Goal: Task Accomplishment & Management: Complete application form

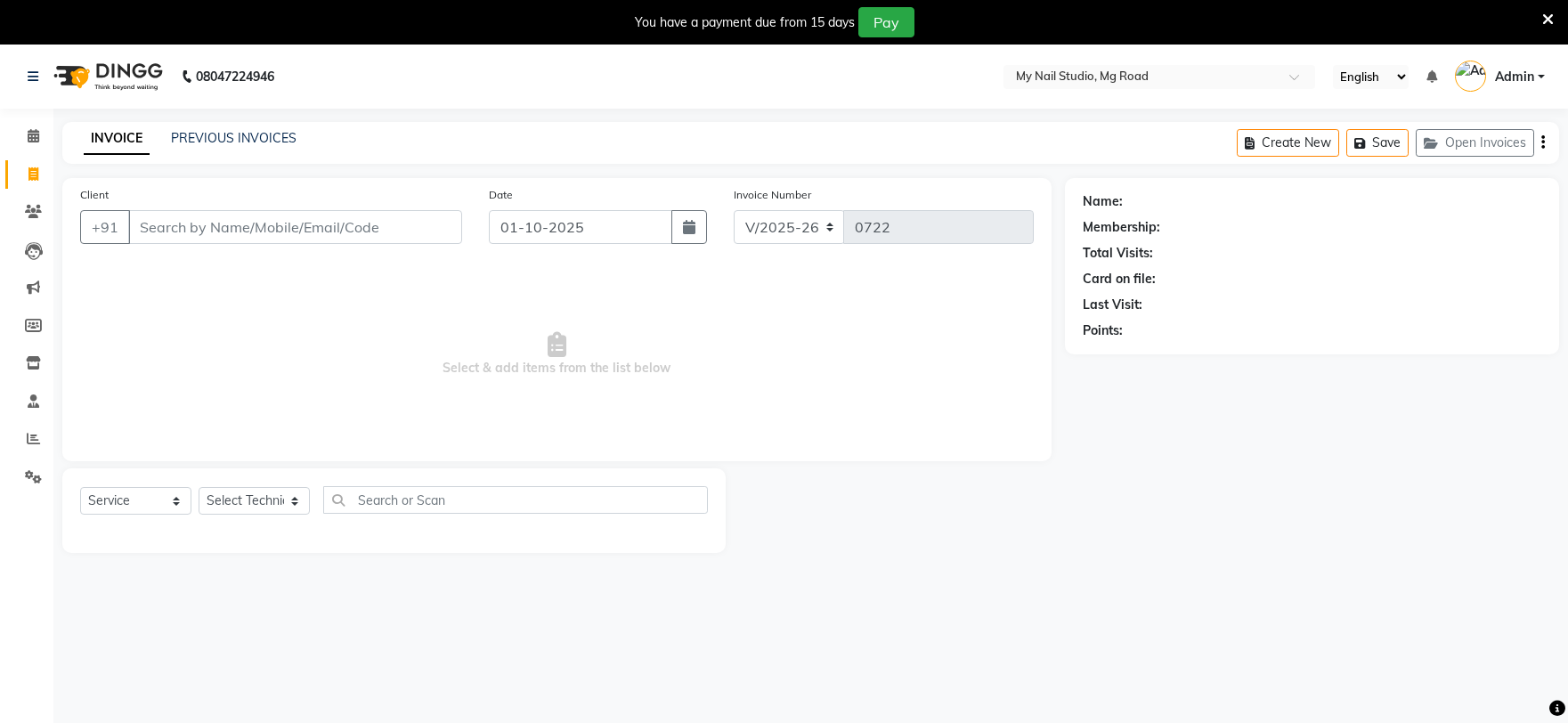
select select "6915"
select select "service"
click at [301, 237] on input "Client" at bounding box center [295, 227] width 334 height 34
type input "9893281041"
click at [397, 215] on button "Add Client" at bounding box center [416, 227] width 91 height 34
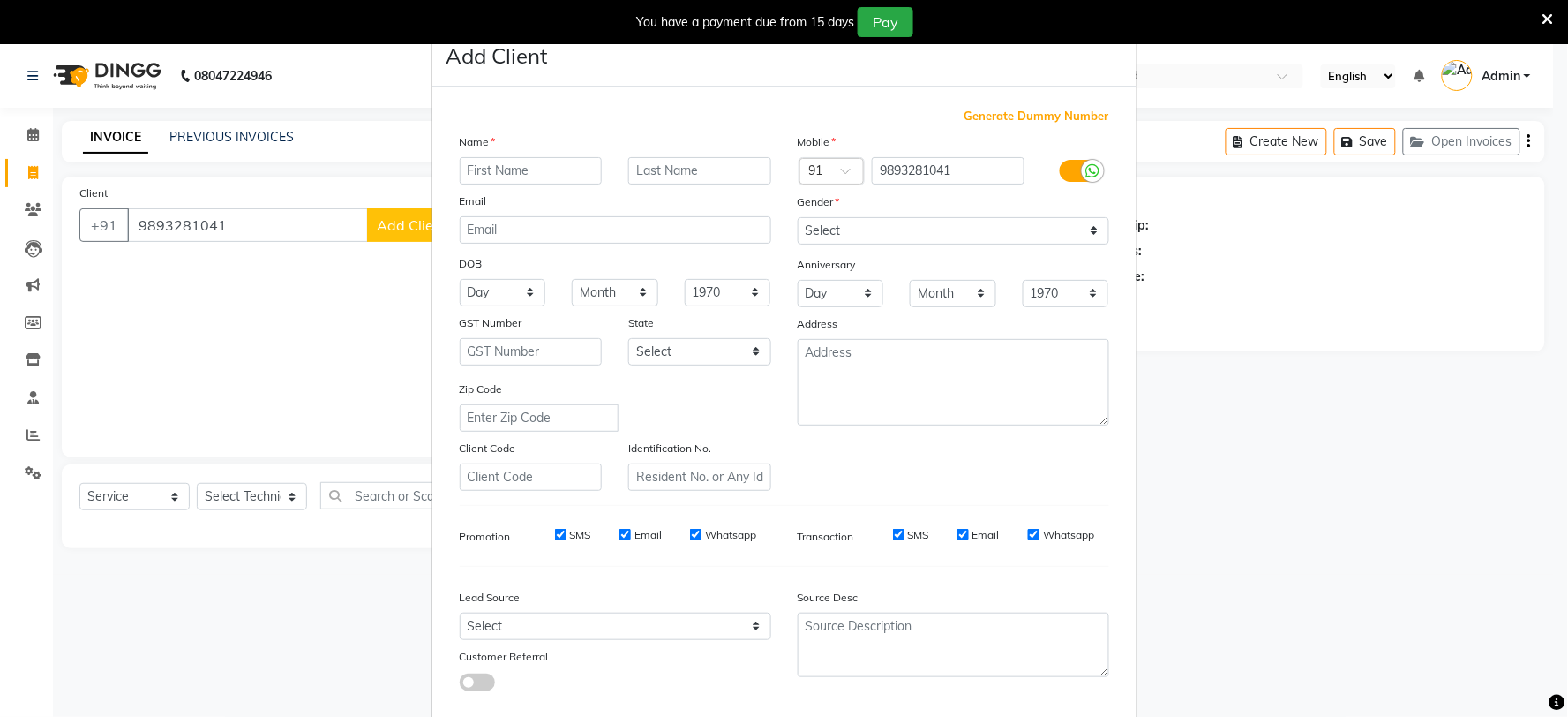
click at [489, 178] on input "text" at bounding box center [531, 171] width 143 height 28
type input "Deep"
click at [921, 227] on select "Select [DEMOGRAPHIC_DATA] [DEMOGRAPHIC_DATA] Other Prefer Not To Say" at bounding box center [953, 231] width 312 height 28
select select "[DEMOGRAPHIC_DATA]"
click at [797, 217] on select "Select [DEMOGRAPHIC_DATA] [DEMOGRAPHIC_DATA] Other Prefer Not To Say" at bounding box center [953, 231] width 312 height 28
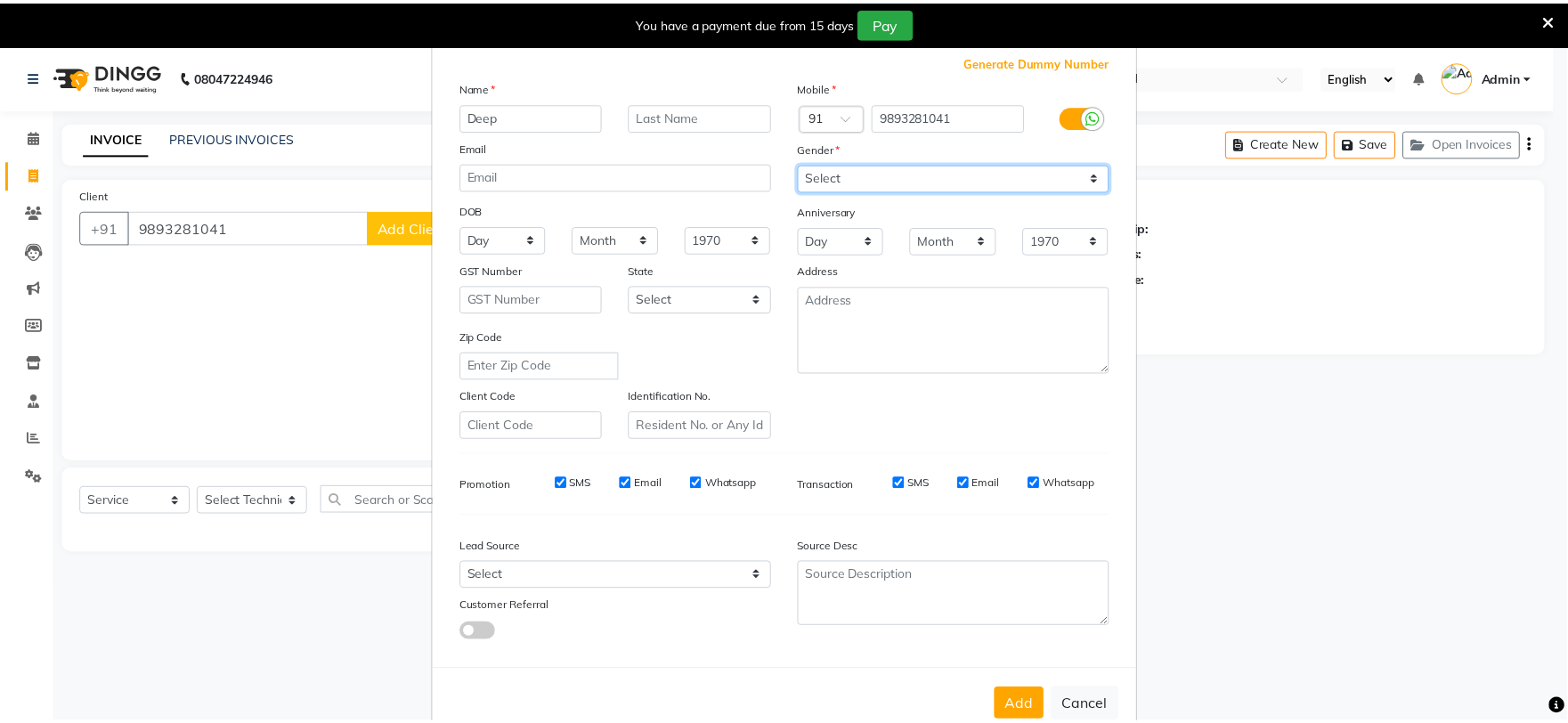
scroll to position [100, 0]
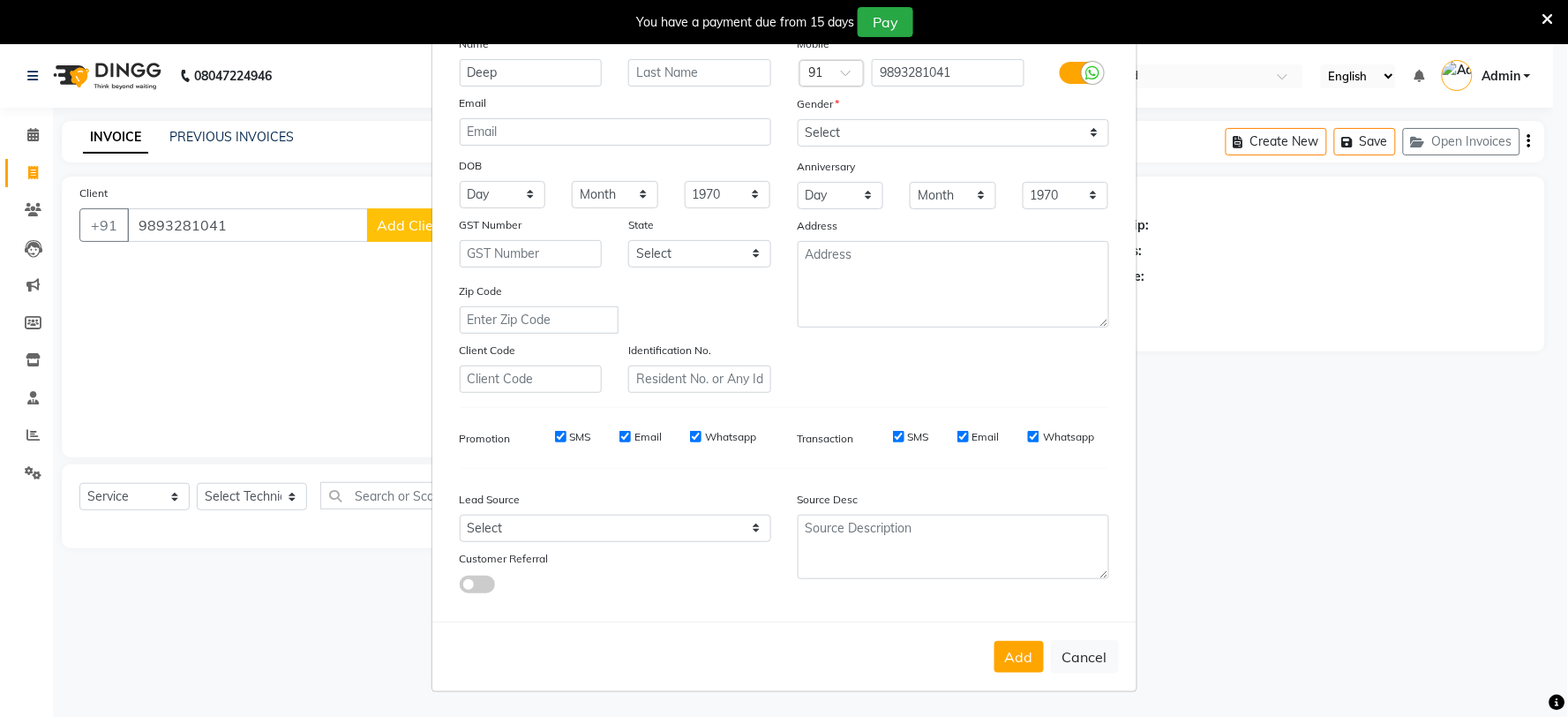
click at [1032, 653] on button "Add" at bounding box center [1019, 657] width 49 height 31
select select
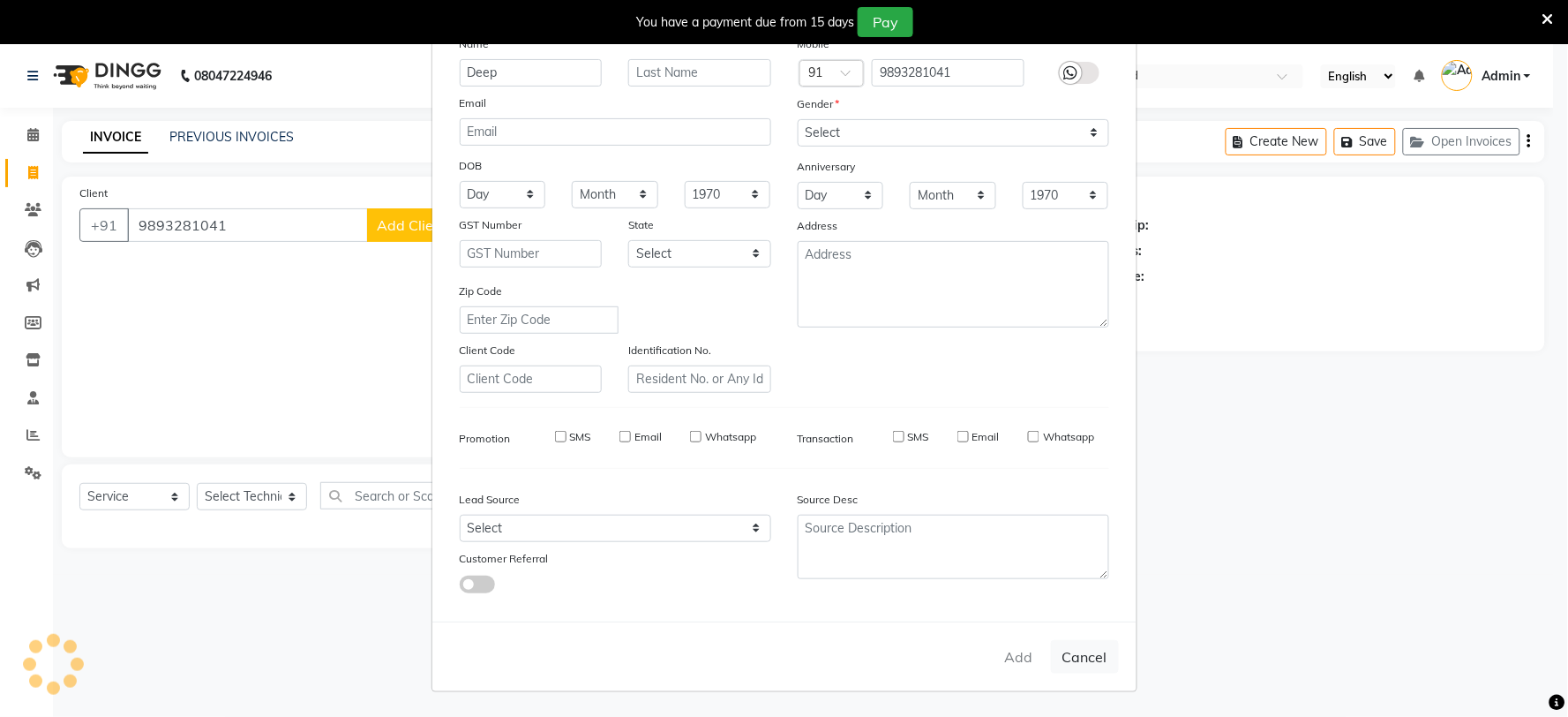
select select
checkbox input "false"
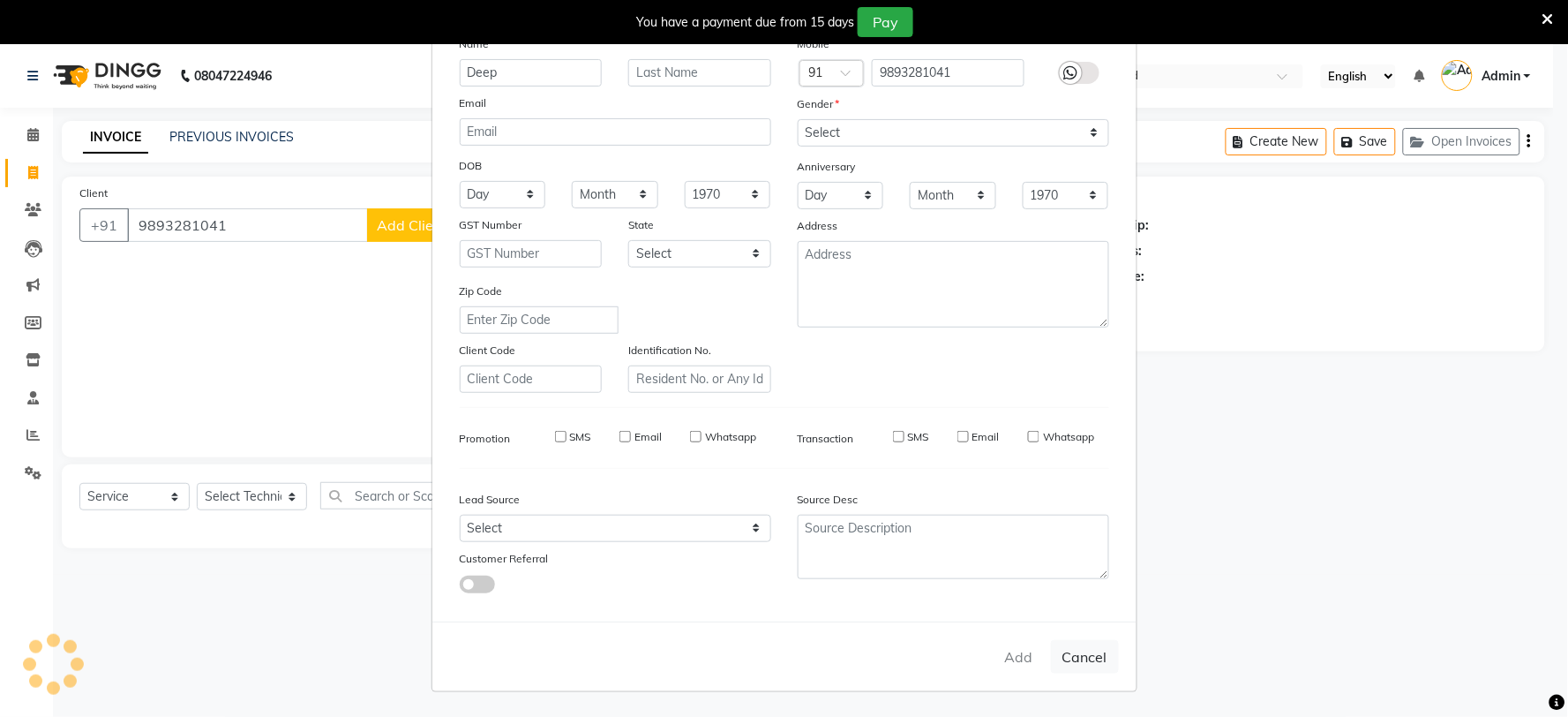
checkbox input "false"
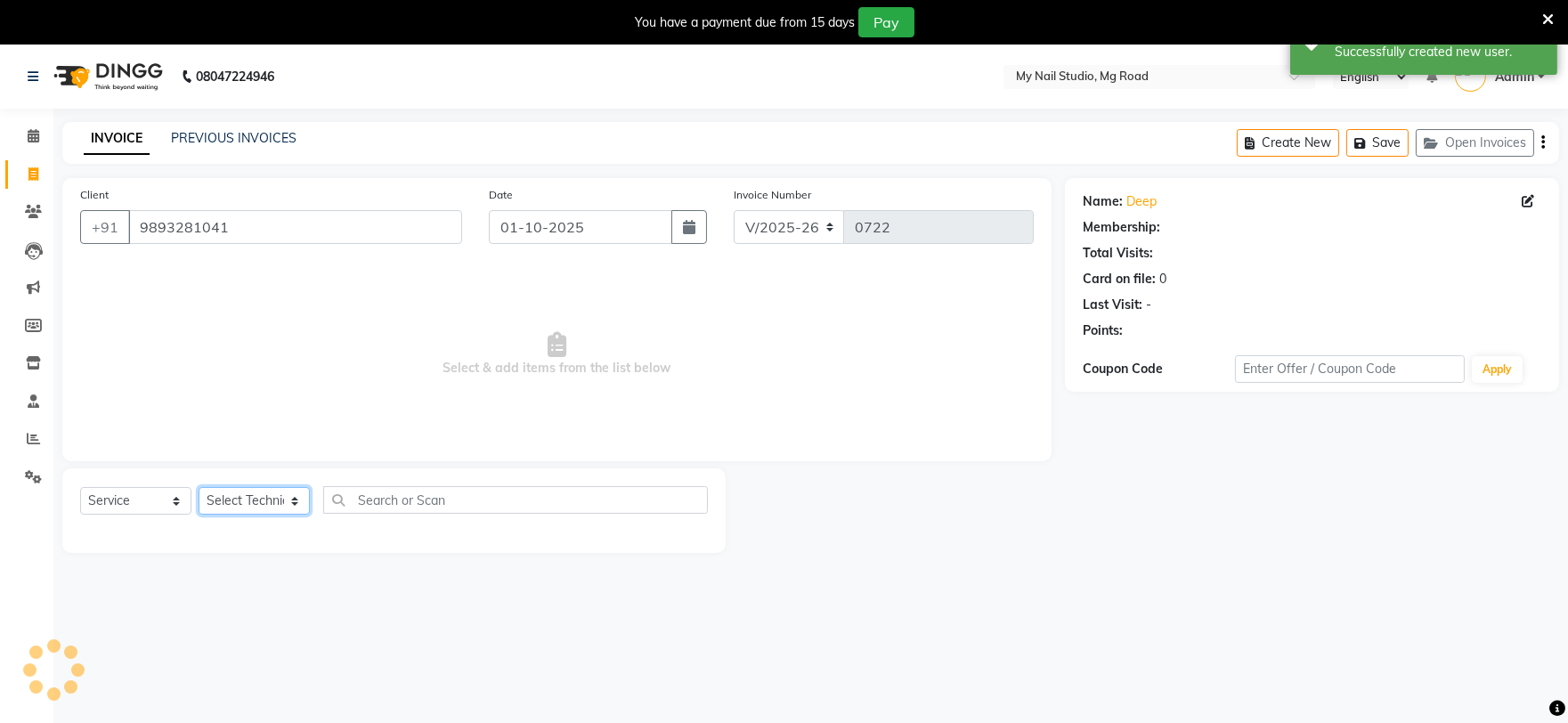
click at [220, 499] on select "Select Technician [PERSON_NAME] [PERSON_NAME] MANAGER [PERSON_NAME]" at bounding box center [254, 501] width 111 height 28
select select "58164"
click at [199, 488] on select "Select Technician [PERSON_NAME] [PERSON_NAME] MANAGER [PERSON_NAME]" at bounding box center [254, 501] width 111 height 28
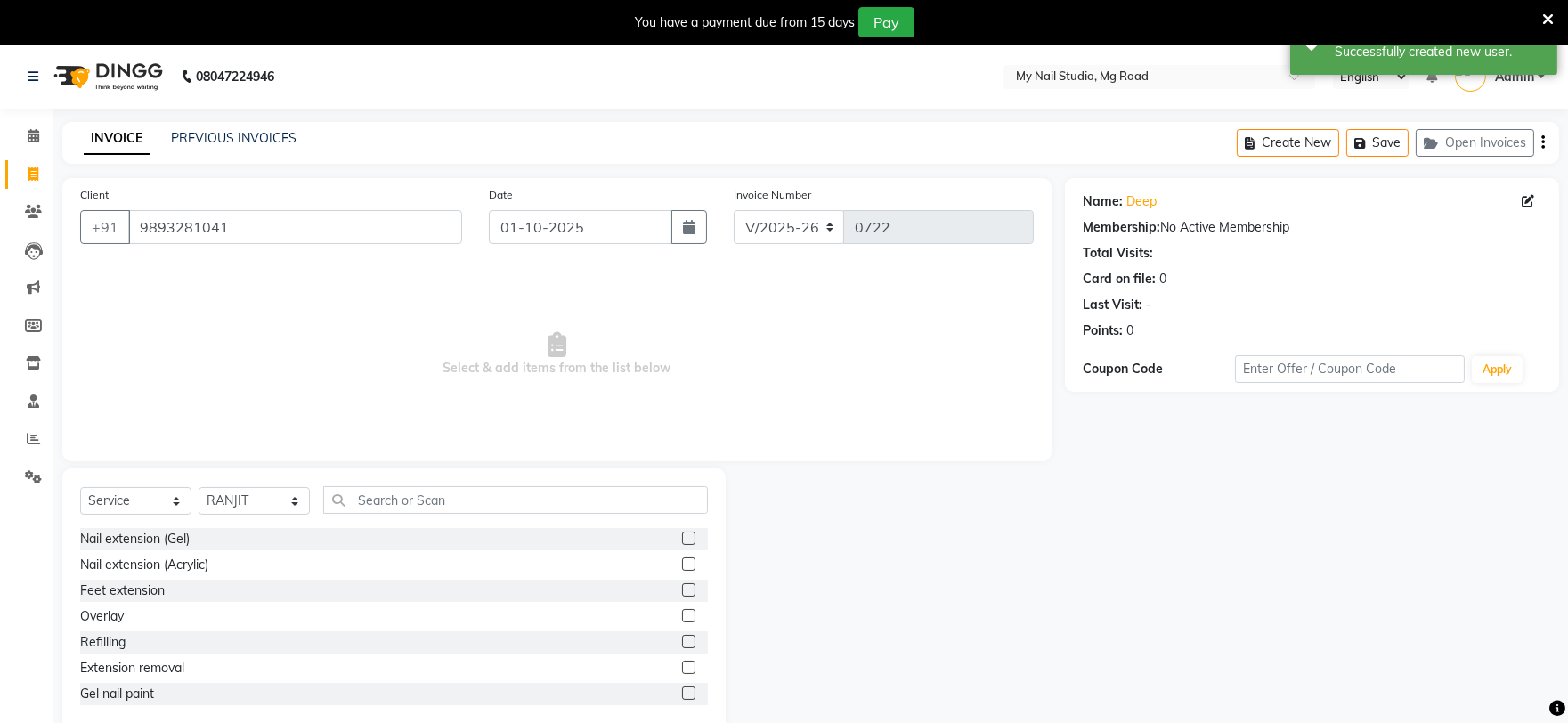
click at [682, 692] on label at bounding box center [689, 693] width 13 height 13
click at [682, 692] on input "checkbox" at bounding box center [688, 693] width 11 height 11
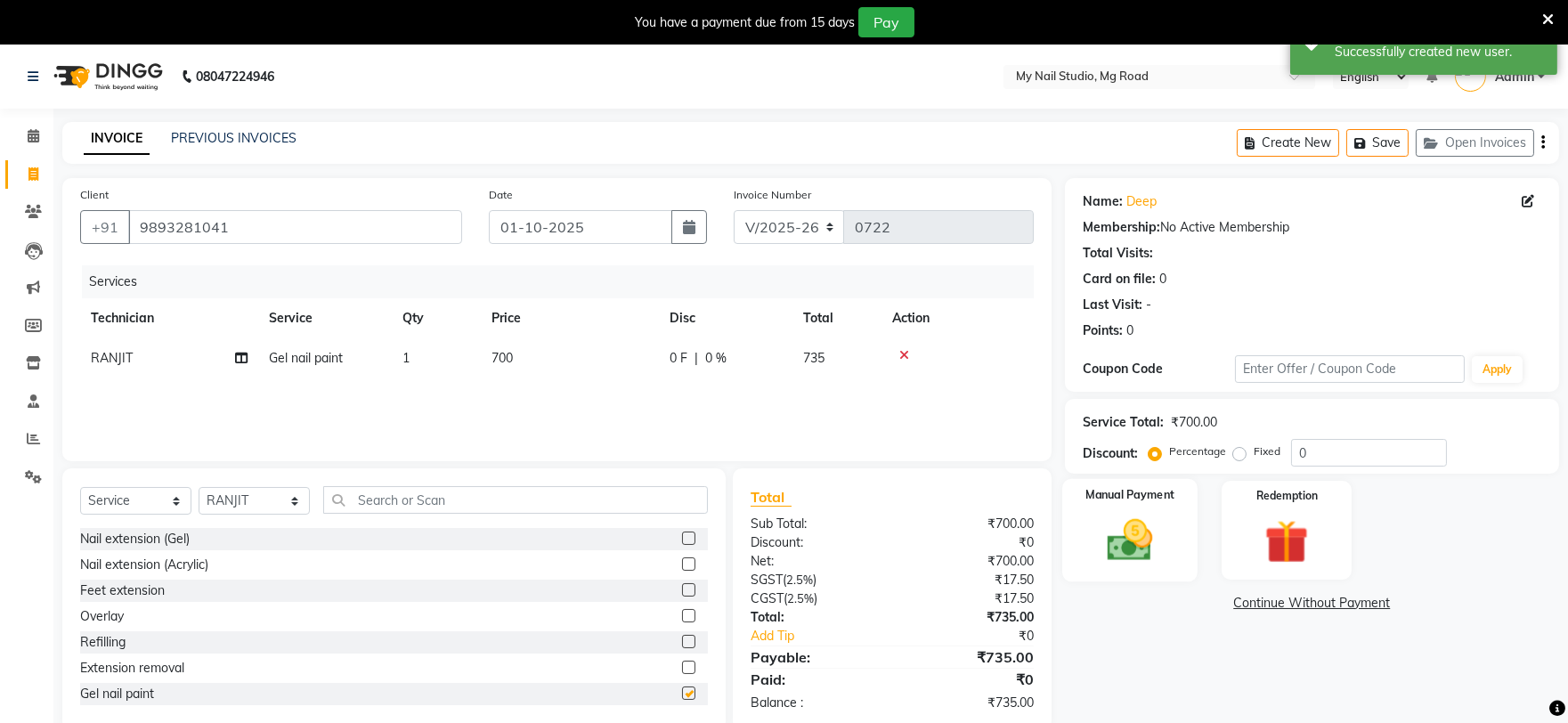
checkbox input "false"
click at [1149, 505] on div "Manual Payment" at bounding box center [1129, 530] width 135 height 103
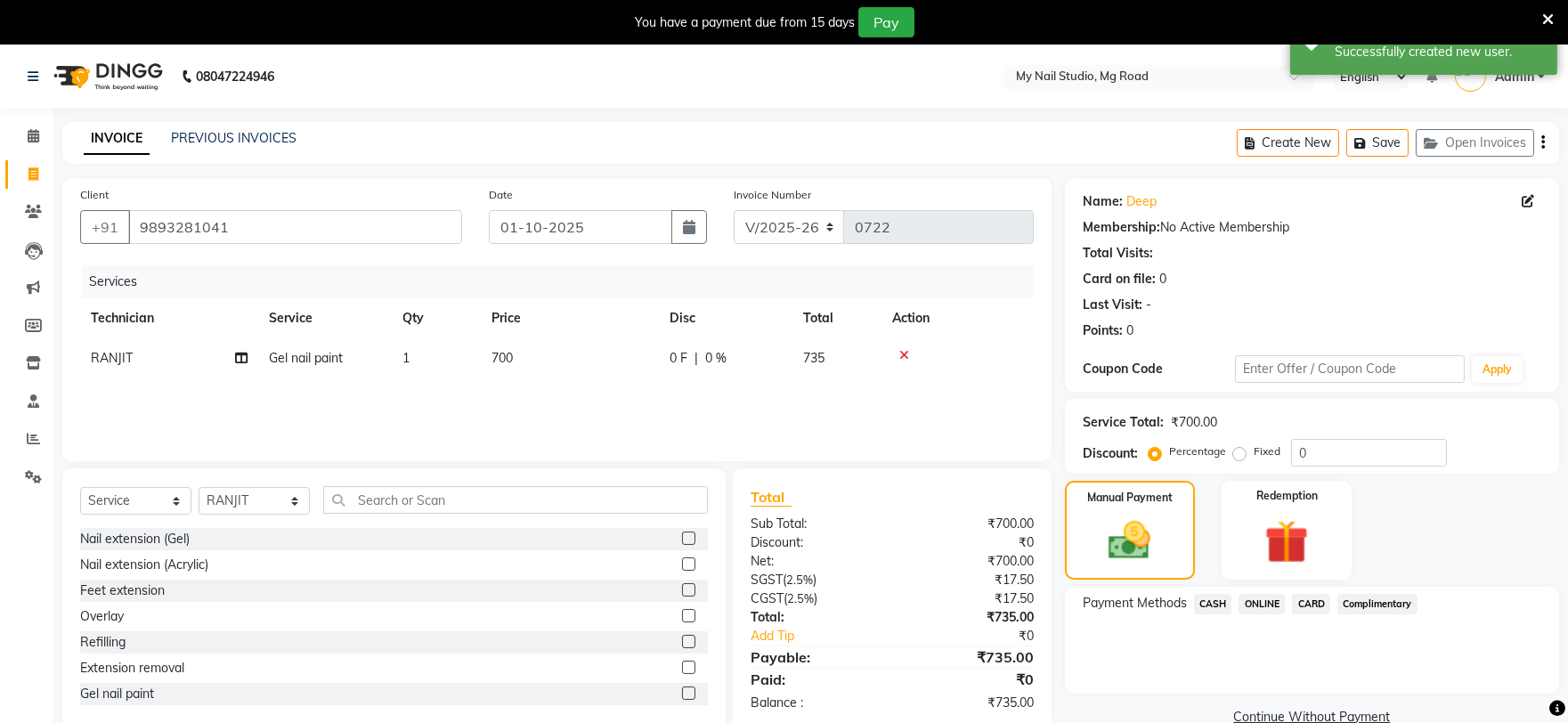
click at [1312, 601] on span "CARD" at bounding box center [1310, 604] width 38 height 21
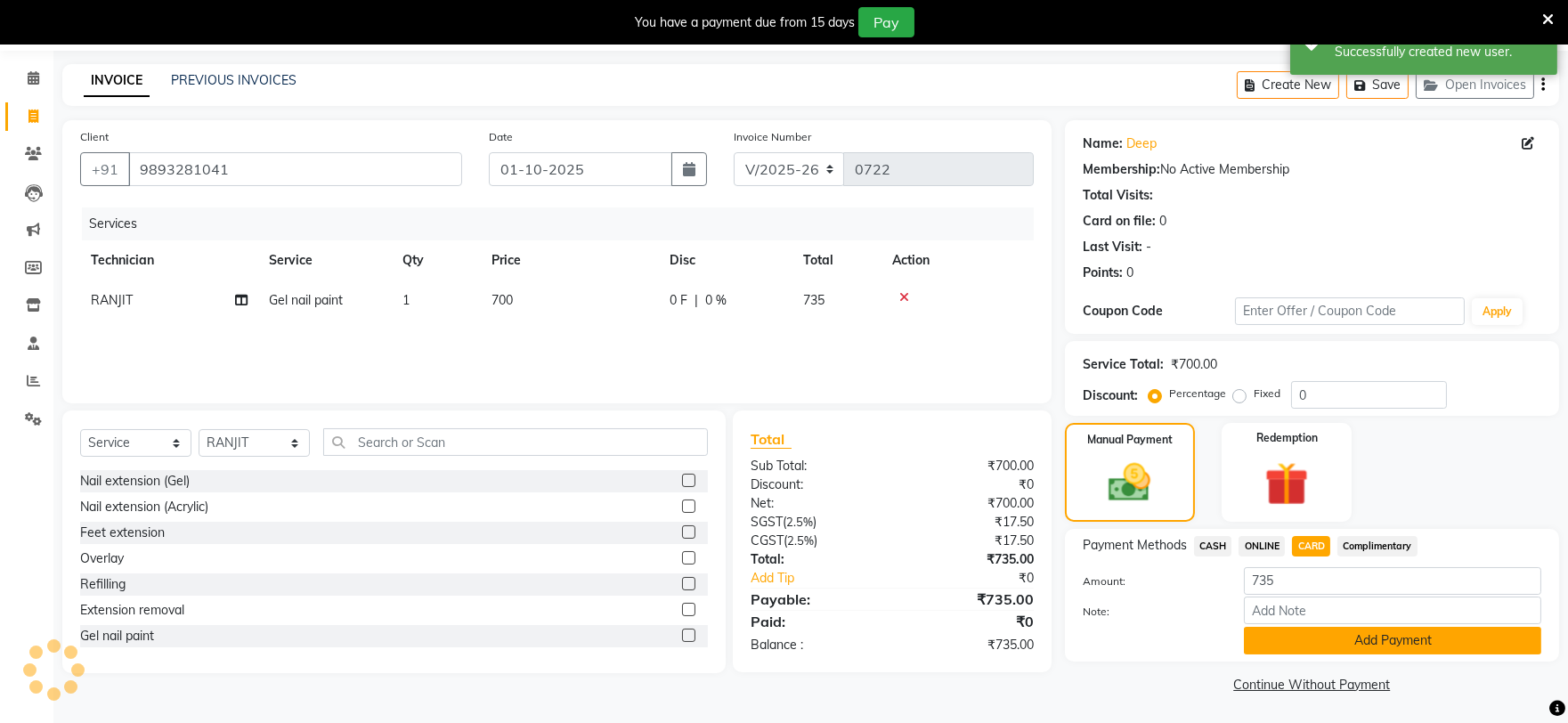
scroll to position [59, 0]
click at [1319, 628] on button "Add Payment" at bounding box center [1393, 640] width 298 height 28
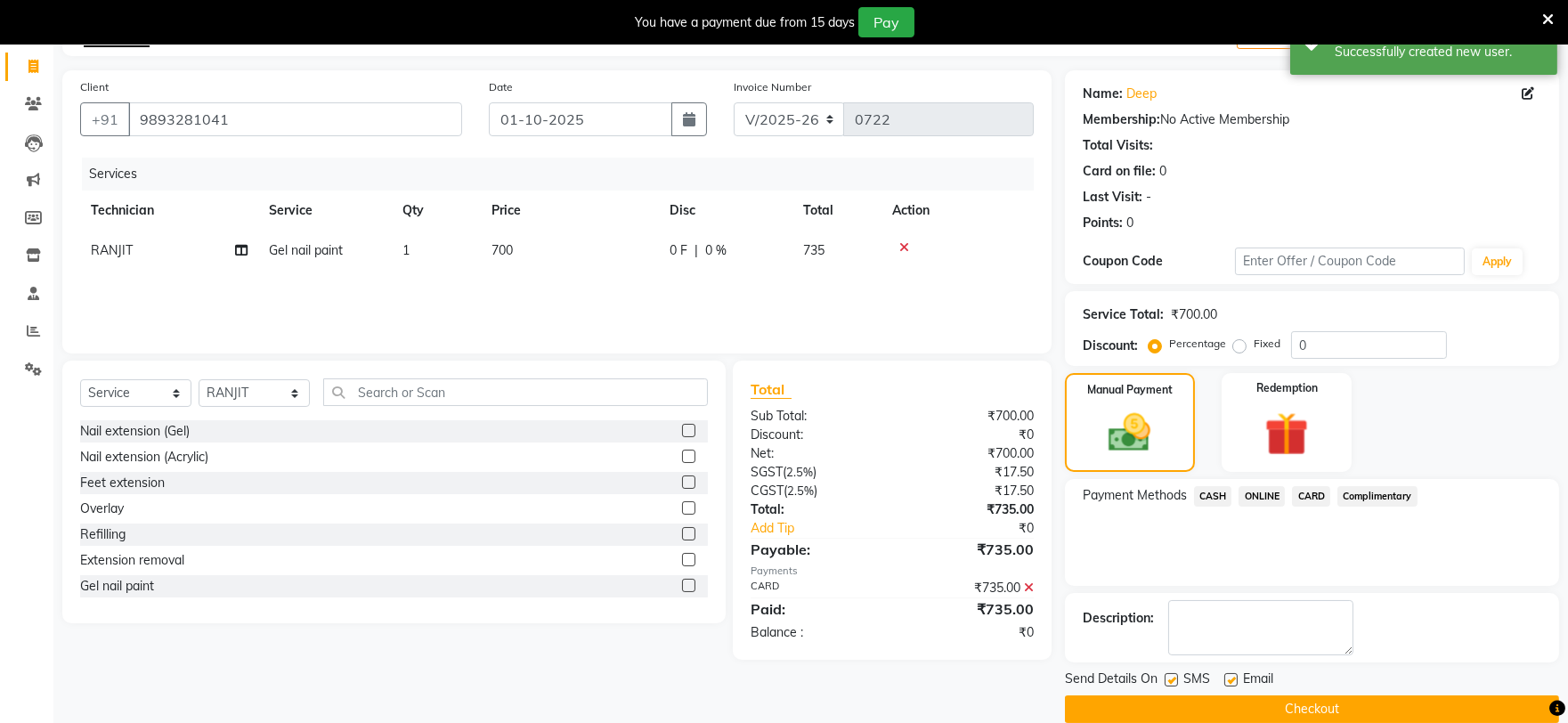
scroll to position [134, 0]
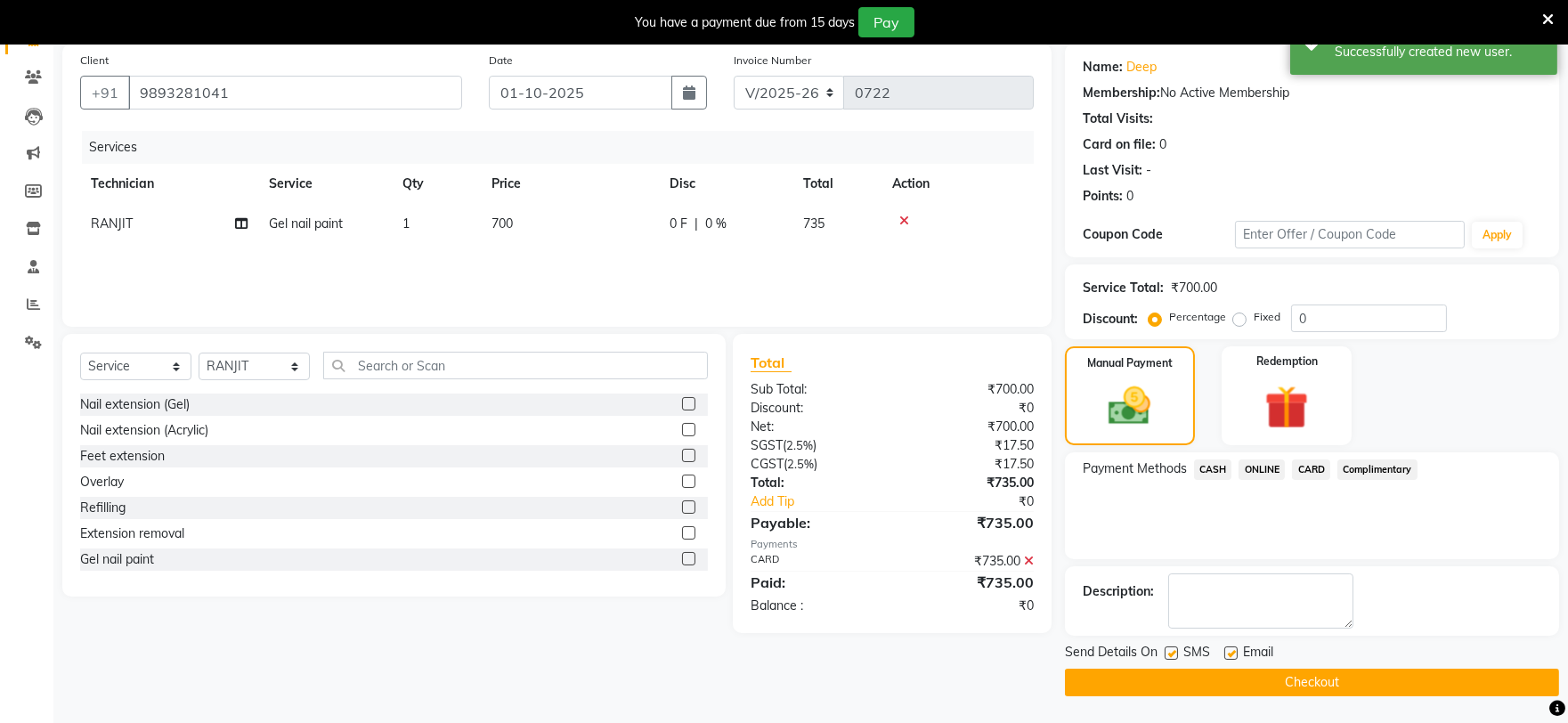
click at [1301, 680] on button "Checkout" at bounding box center [1311, 682] width 494 height 28
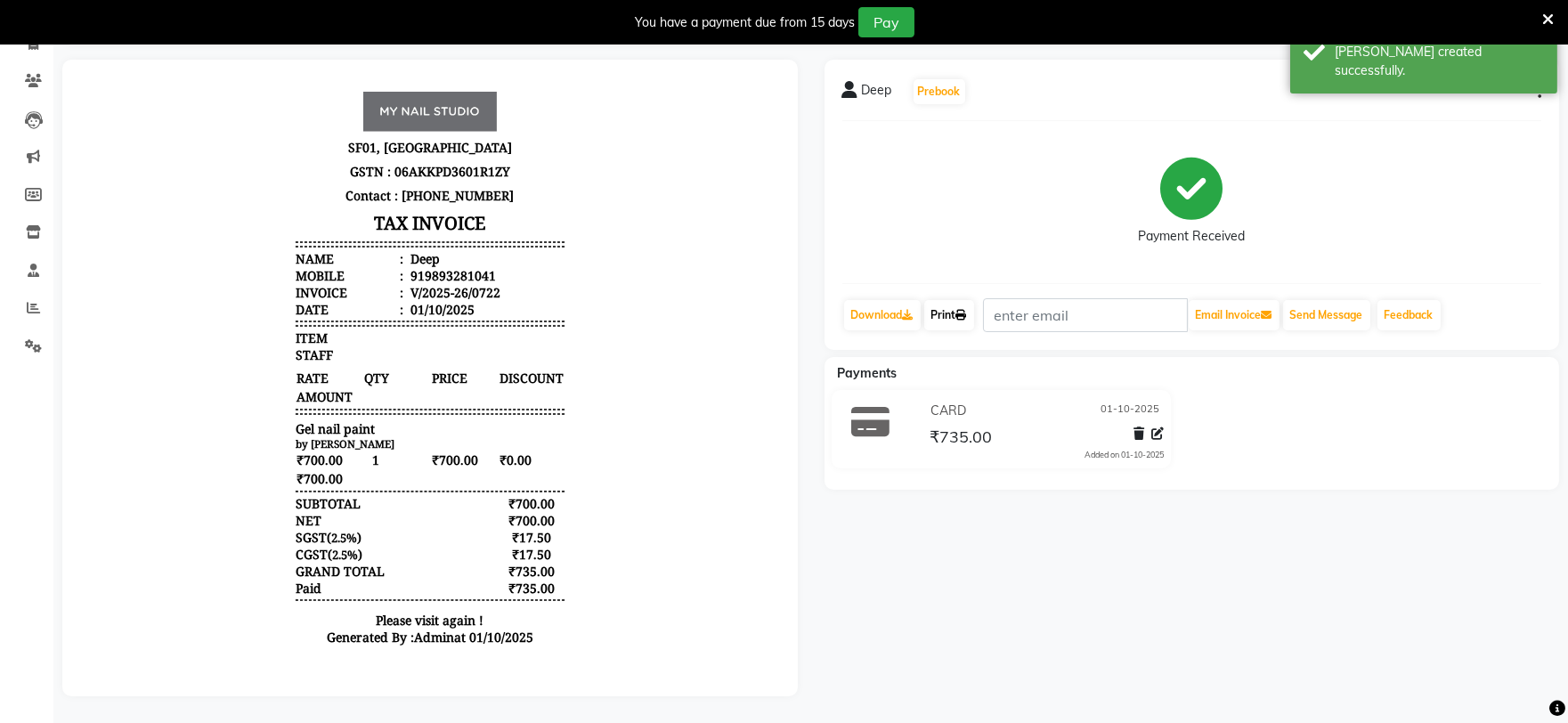
click at [955, 310] on link "Print" at bounding box center [948, 315] width 49 height 30
select select "service"
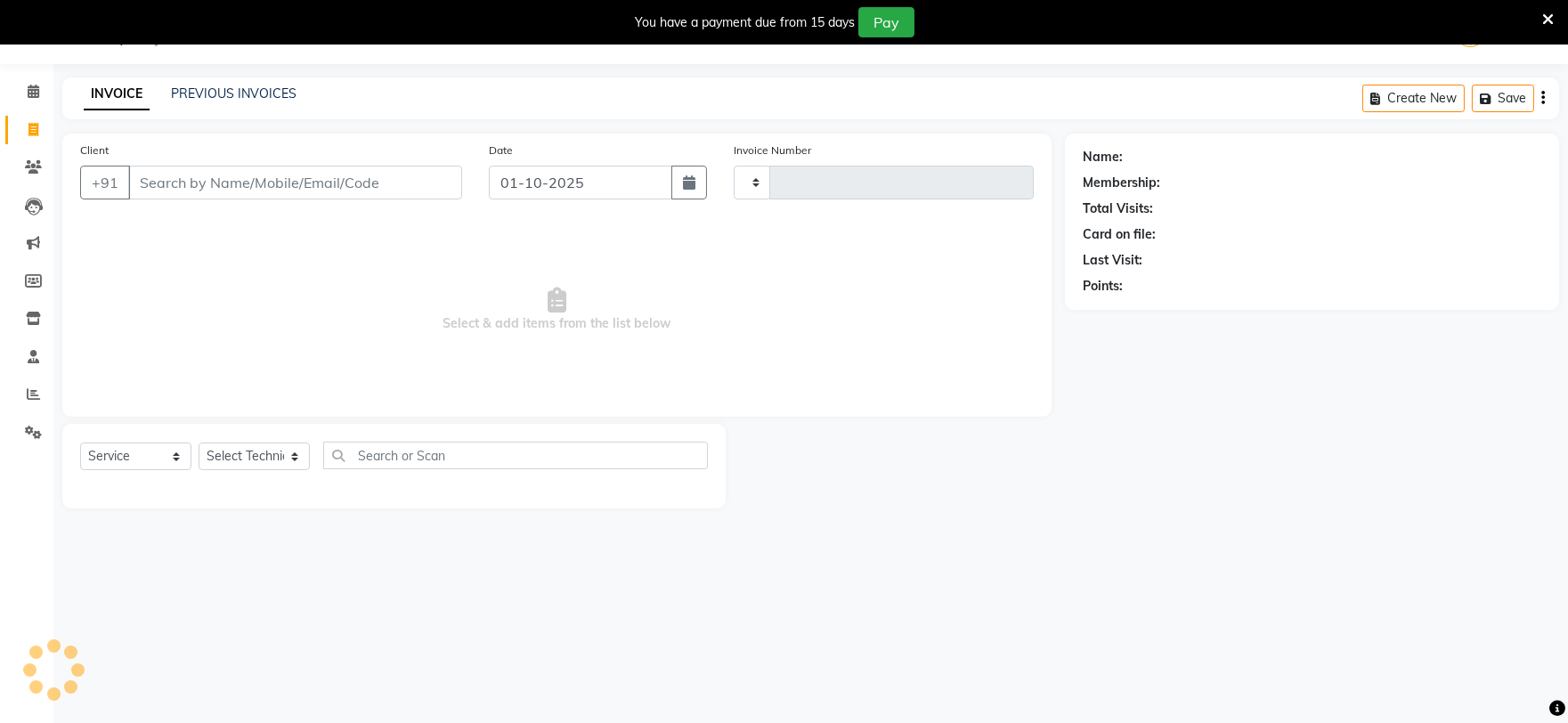
scroll to position [45, 0]
type input "0723"
select select "6915"
click at [233, 89] on link "PREVIOUS INVOICES" at bounding box center [233, 93] width 126 height 16
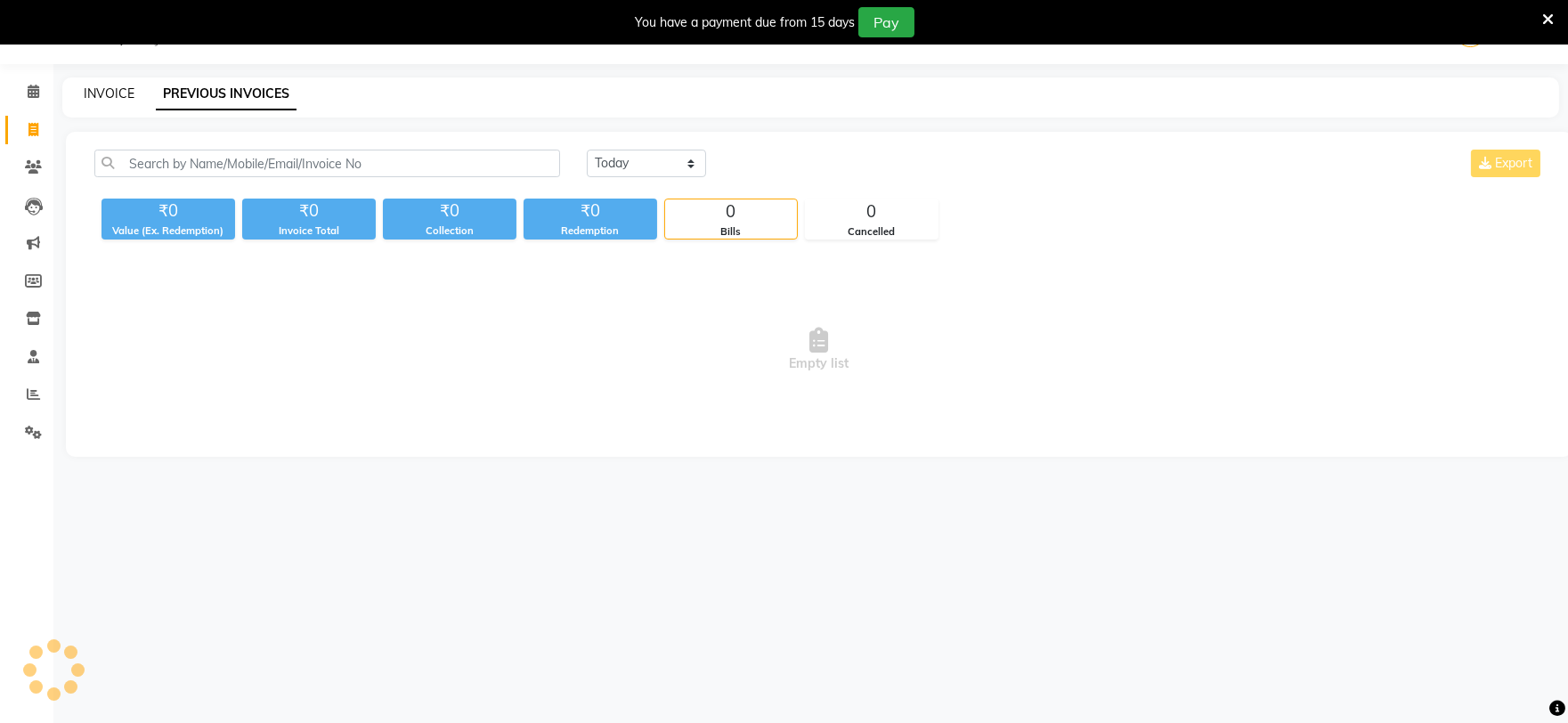
click at [104, 87] on link "INVOICE" at bounding box center [109, 93] width 50 height 16
select select "service"
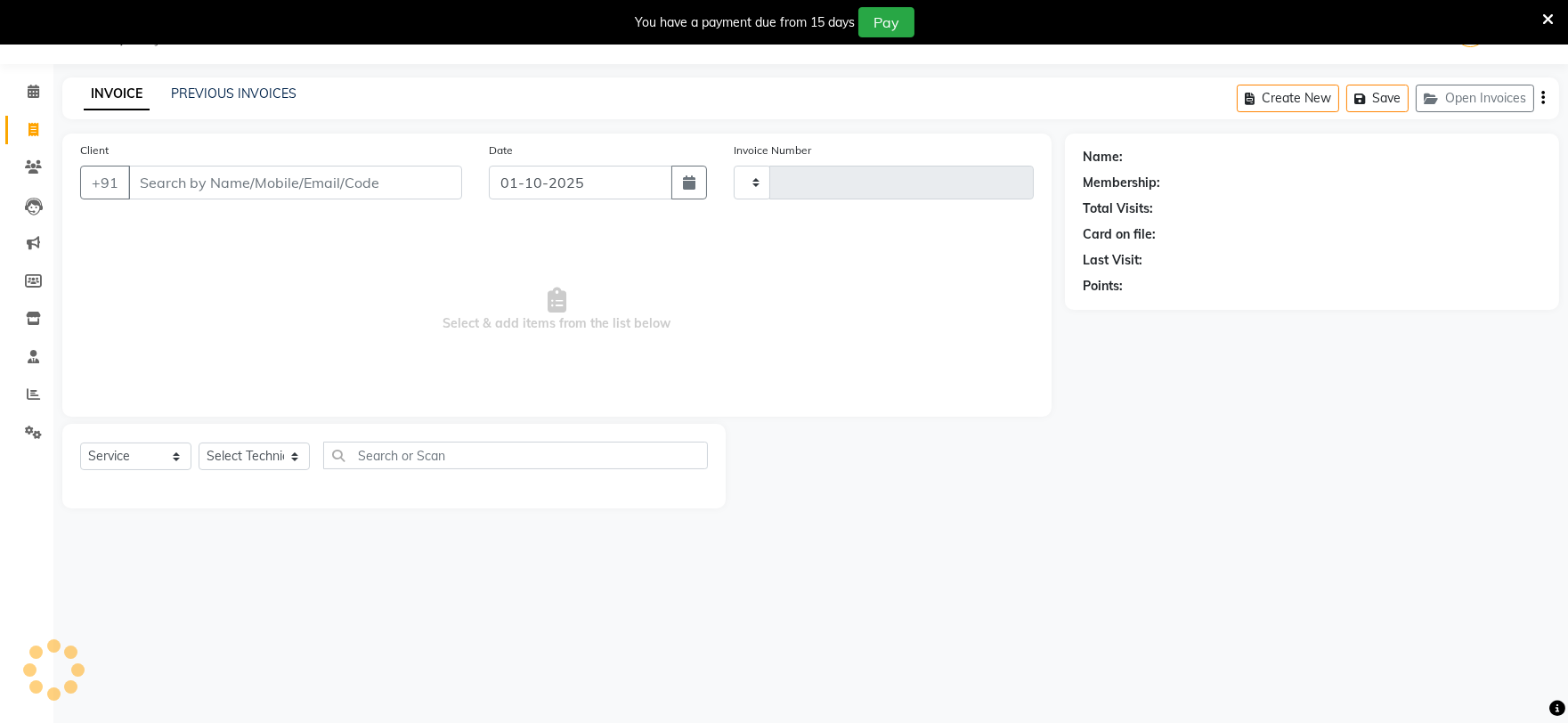
type input "0723"
select select "6915"
click at [250, 100] on link "PREVIOUS INVOICES" at bounding box center [233, 93] width 126 height 16
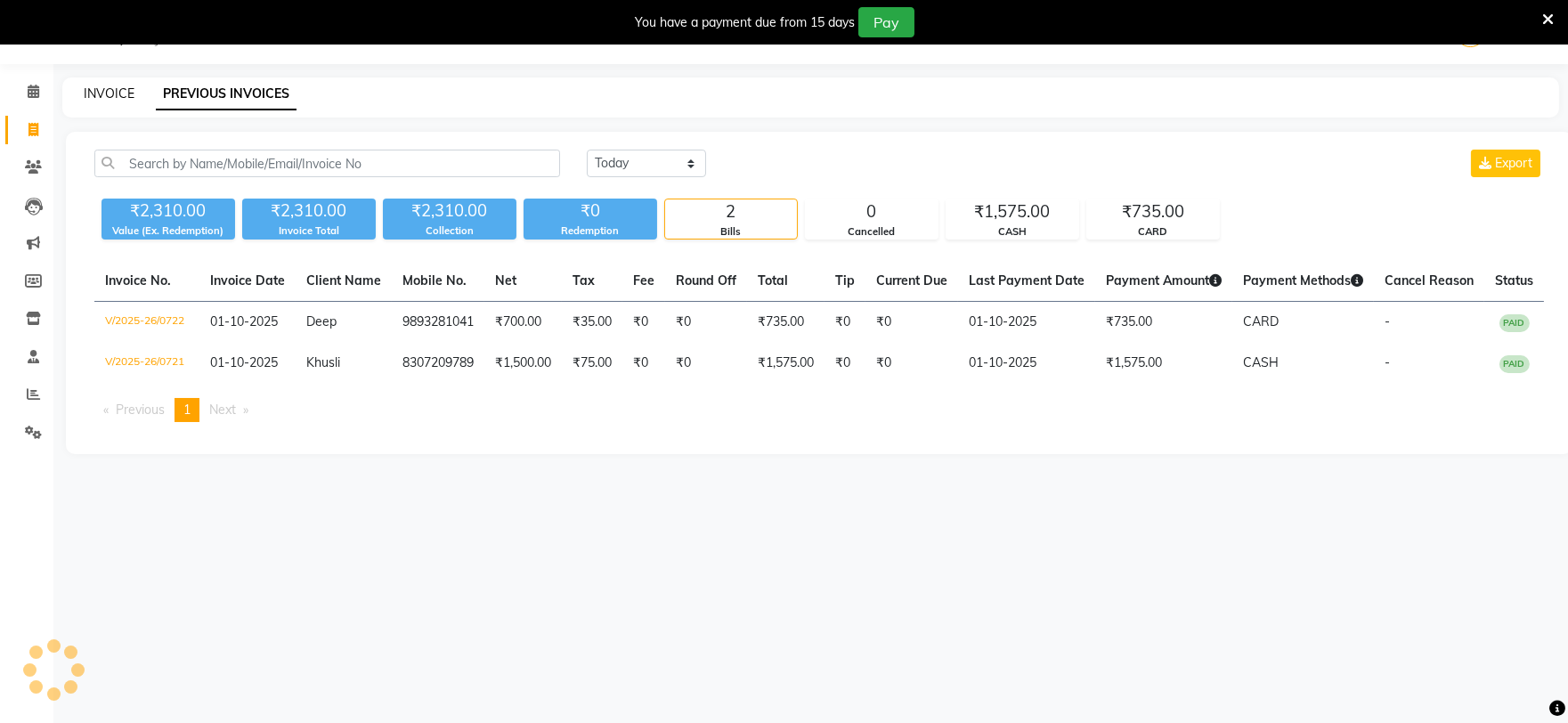
click at [89, 90] on link "INVOICE" at bounding box center [109, 93] width 50 height 16
select select "6915"
select select "service"
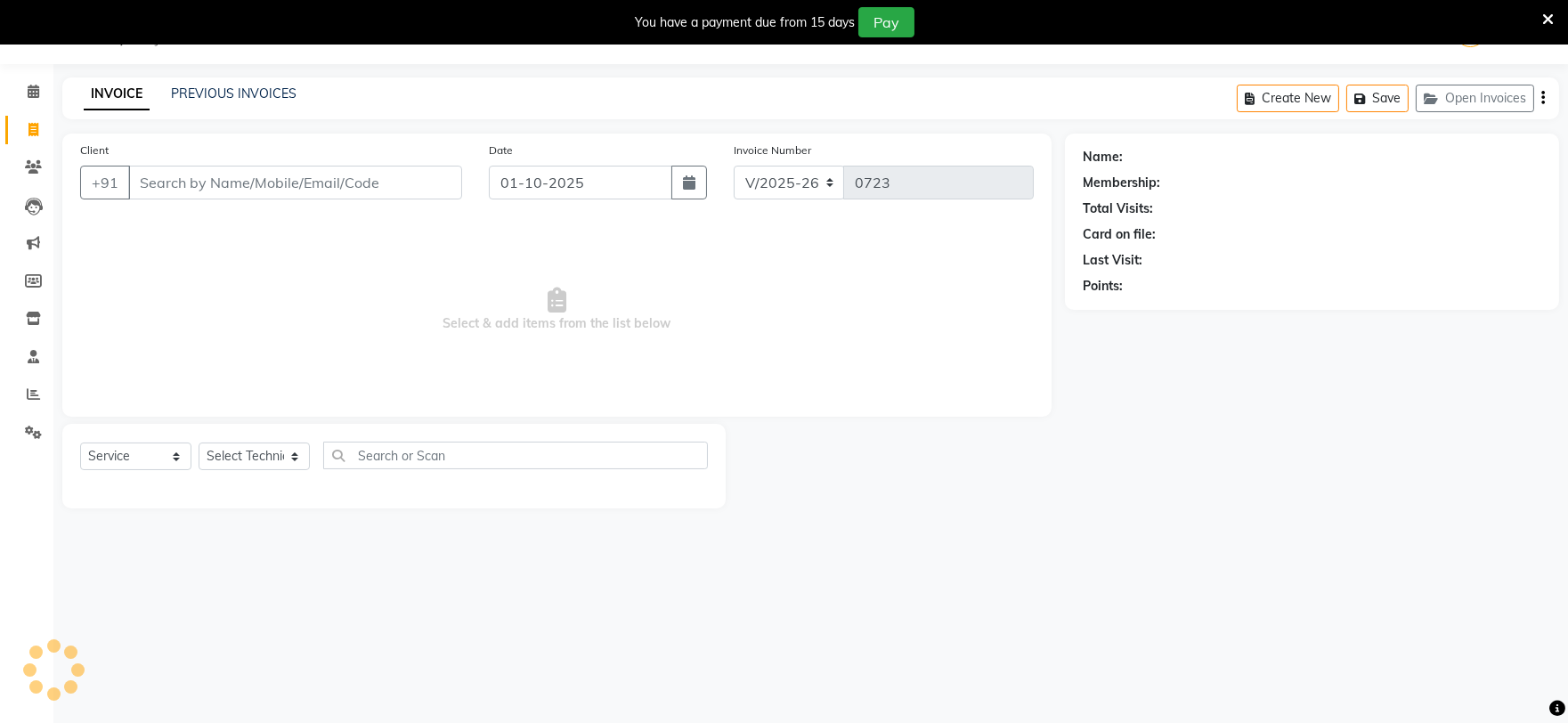
click at [104, 84] on link "INVOICE" at bounding box center [117, 94] width 66 height 32
click at [245, 92] on link "PREVIOUS INVOICES" at bounding box center [233, 93] width 126 height 16
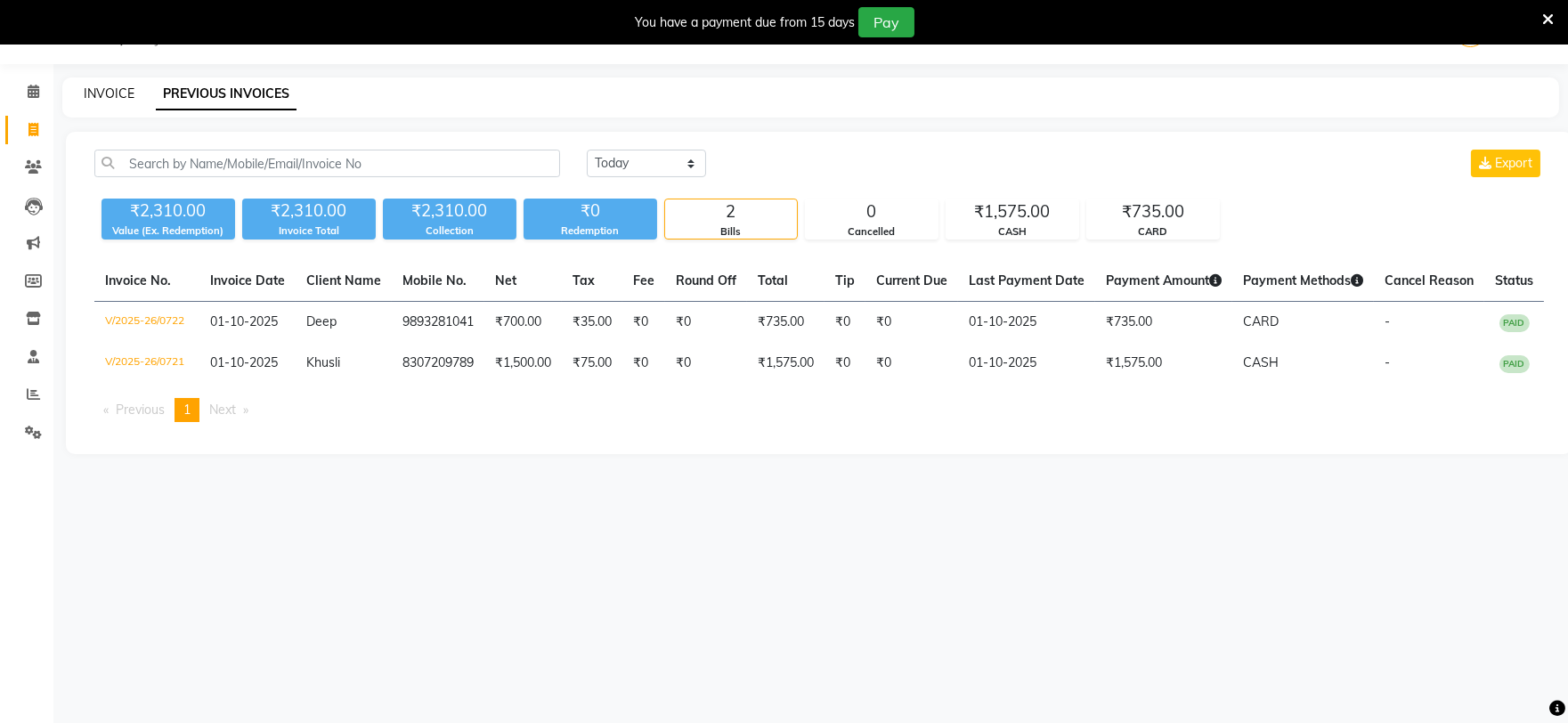
click at [104, 92] on link "INVOICE" at bounding box center [109, 93] width 50 height 16
select select "service"
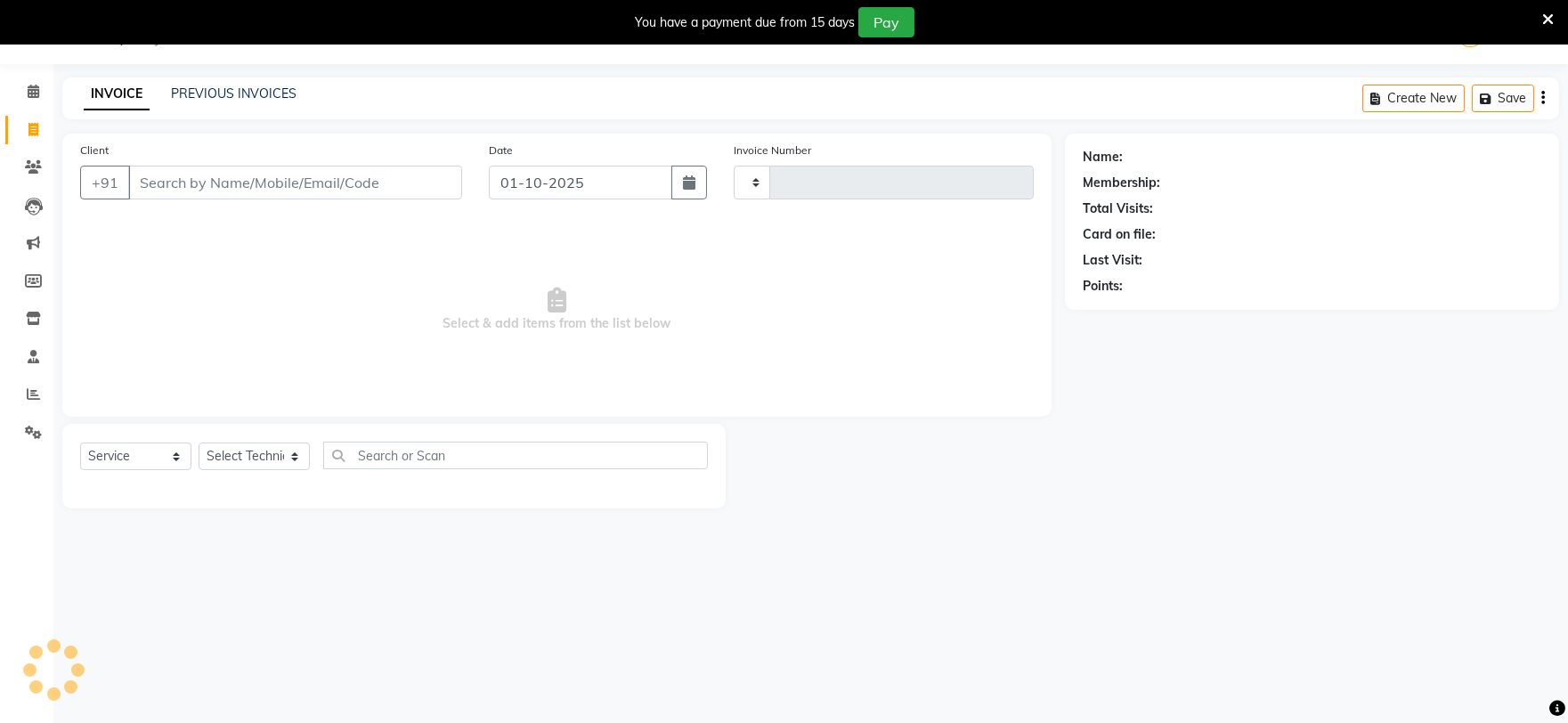
type input "0723"
select select "6915"
